Goal: Check status: Check status

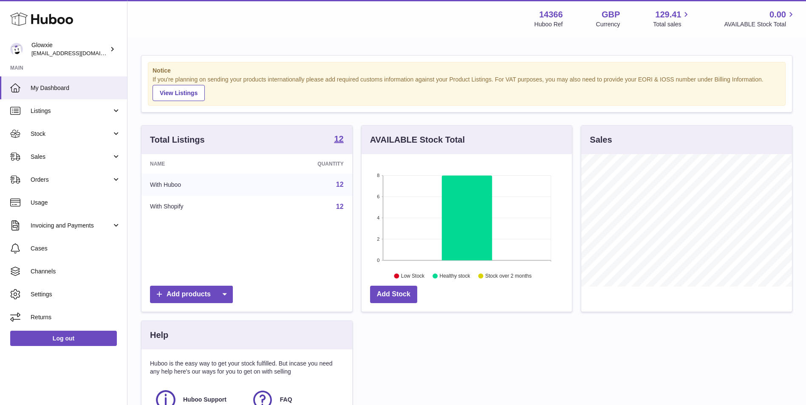
scroll to position [133, 210]
click at [77, 127] on link "Stock" at bounding box center [63, 133] width 127 height 23
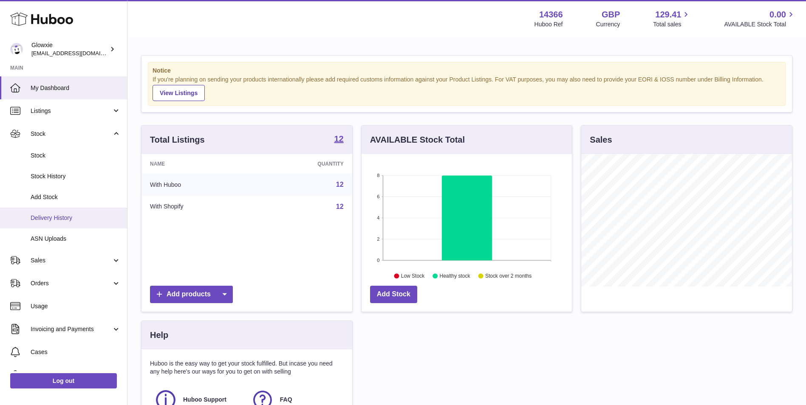
click at [81, 214] on span "Delivery History" at bounding box center [76, 218] width 90 height 8
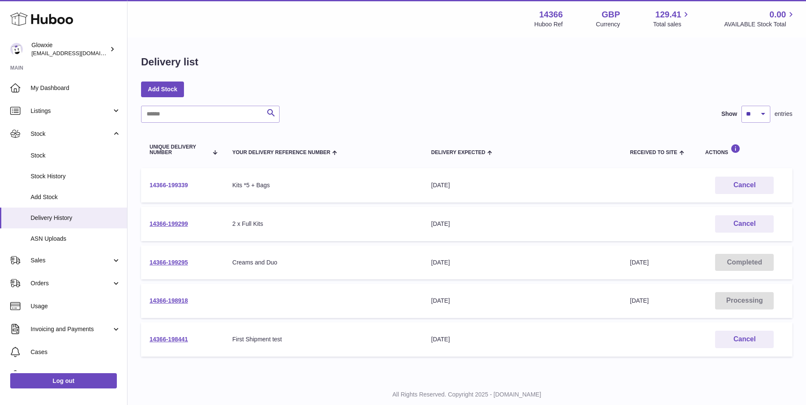
click at [171, 185] on link "14366-199339" at bounding box center [169, 185] width 38 height 7
